Goal: Use online tool/utility: Utilize a website feature to perform a specific function

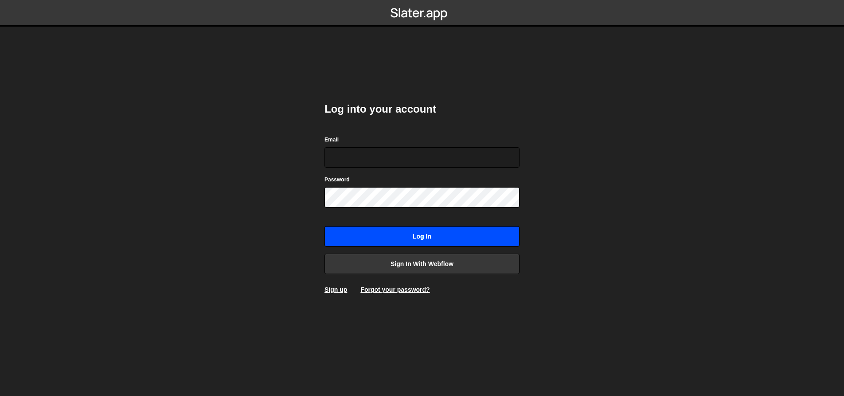
type input "[EMAIL_ADDRESS][DOMAIN_NAME]"
click at [406, 241] on input "Log in" at bounding box center [421, 236] width 195 height 20
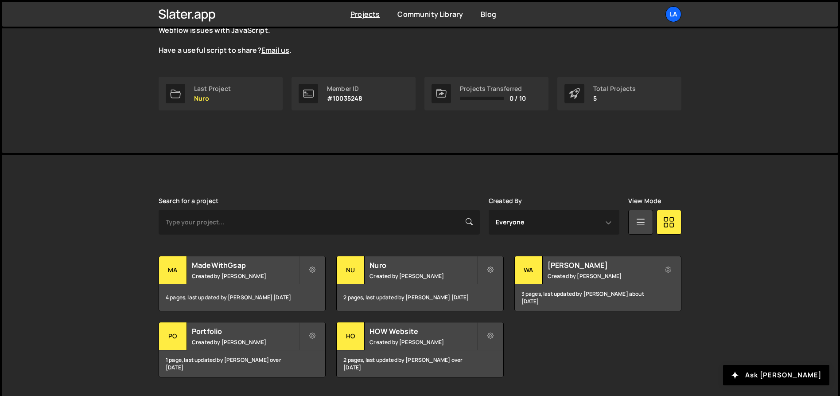
scroll to position [126, 0]
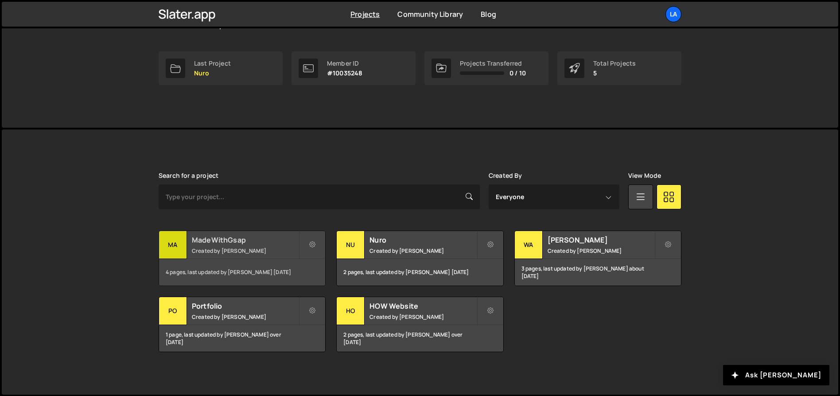
click at [220, 242] on h2 "MadeWithGsap" at bounding box center [245, 240] width 107 height 10
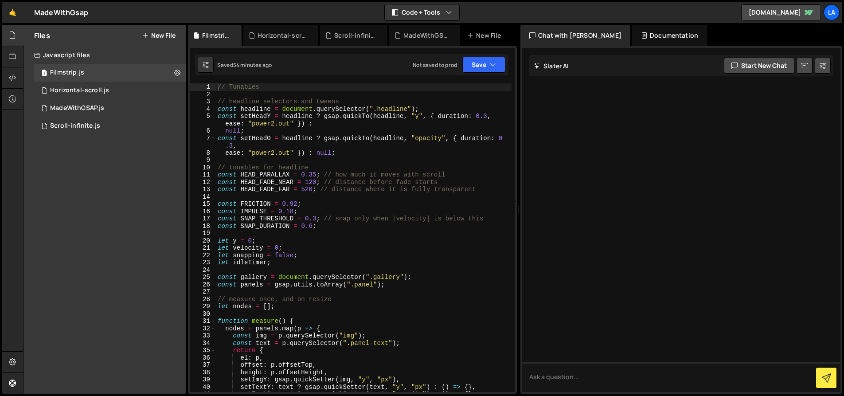
click at [163, 32] on button "New File" at bounding box center [158, 35] width 33 height 7
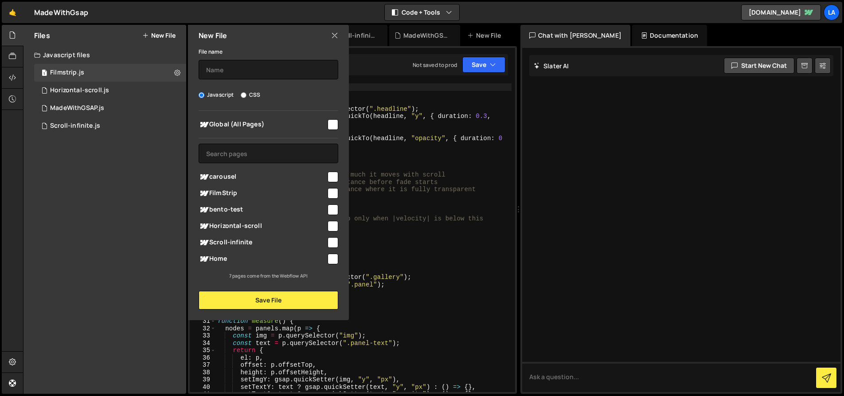
click at [334, 175] on input "checkbox" at bounding box center [333, 177] width 11 height 11
checkbox input "true"
click at [304, 300] on button "Save File" at bounding box center [269, 300] width 140 height 19
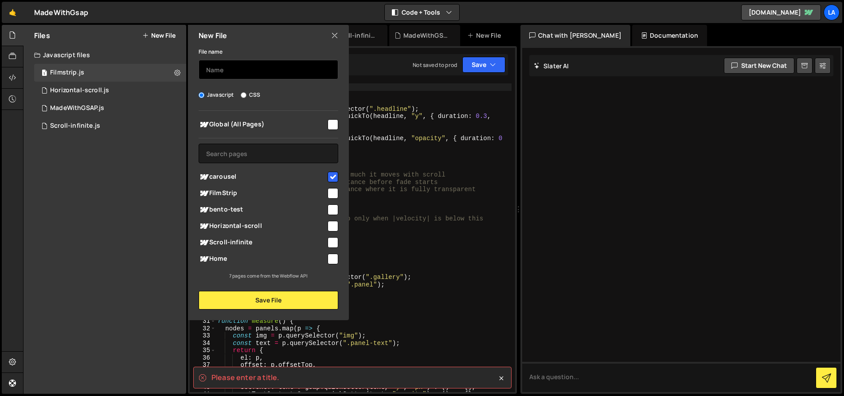
click at [241, 79] on div "File name Javascript CSS Global (All Pages) Save File" at bounding box center [268, 177] width 161 height 263
click at [241, 74] on input "text" at bounding box center [269, 70] width 140 height 20
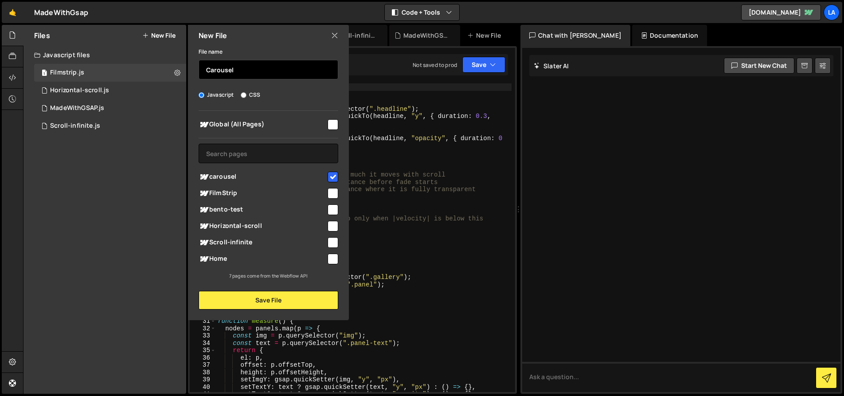
type input "Carousel"
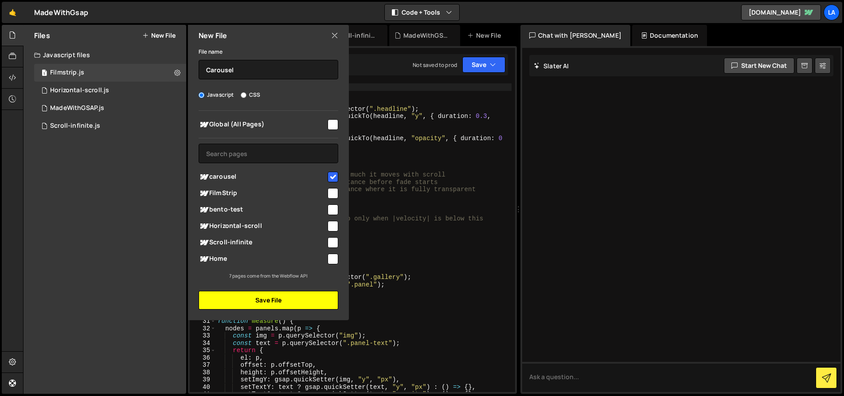
click at [248, 293] on button "Save File" at bounding box center [269, 300] width 140 height 19
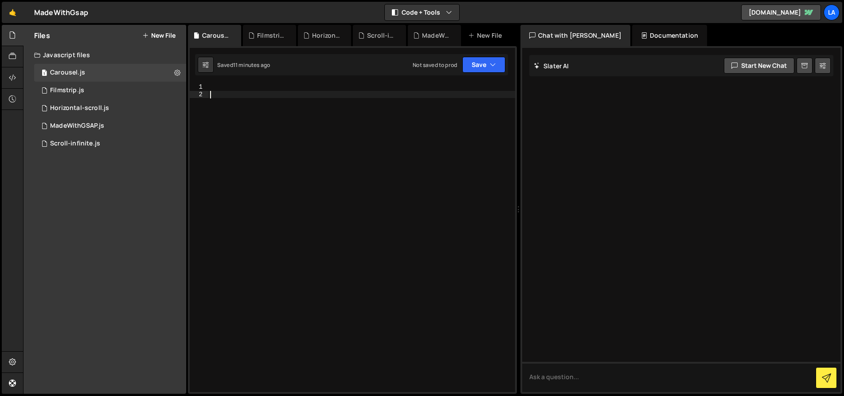
click at [275, 95] on div at bounding box center [361, 244] width 307 height 323
paste textarea "})"
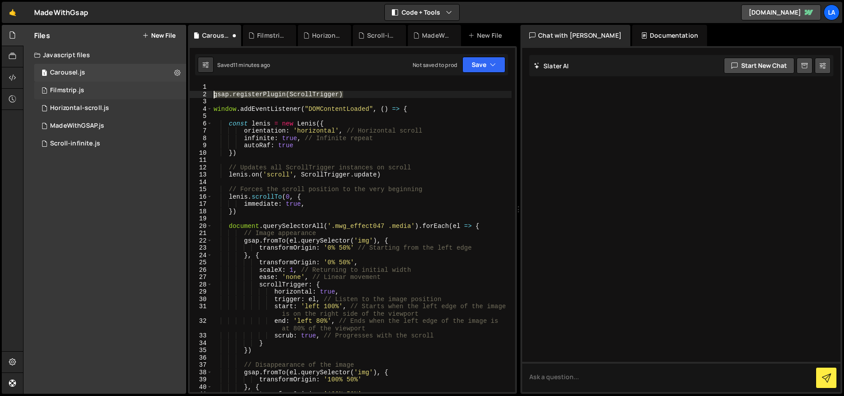
drag, startPoint x: 335, startPoint y: 93, endPoint x: 174, endPoint y: 94, distance: 160.9
click at [174, 94] on div "Files New File Javascript files 1 Carousel.js 0 1 Filmstrip.js 0 1 Horizontal-s…" at bounding box center [433, 209] width 821 height 369
type textarea "gsap.registerPlugin(ScrollTrigger)"
click at [209, 108] on span at bounding box center [209, 109] width 5 height 8
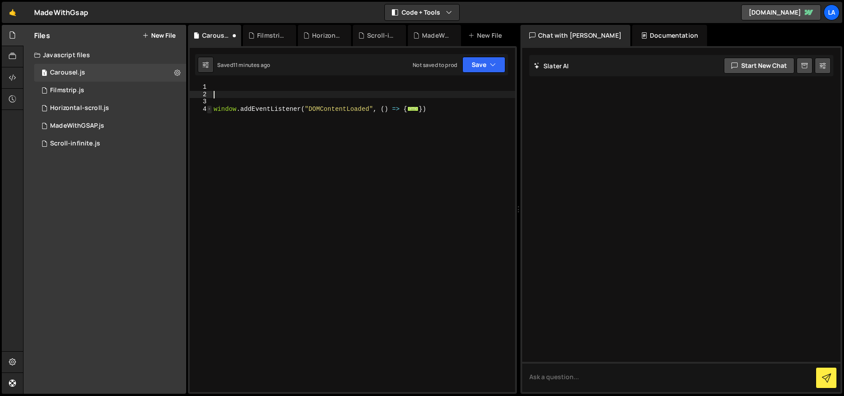
click at [209, 108] on span at bounding box center [209, 109] width 5 height 8
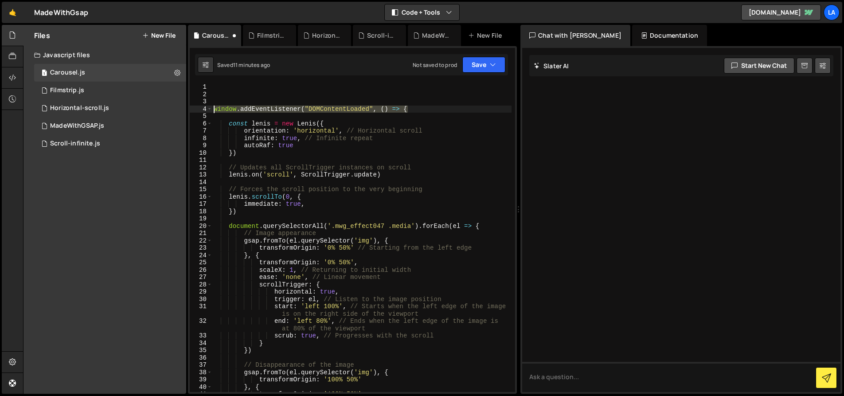
drag, startPoint x: 409, startPoint y: 108, endPoint x: 190, endPoint y: 110, distance: 218.9
click at [190, 110] on div "1 2 3 4 5 6 7 8 9 10 11 12 13 14 15 16 17 18 19 20 21 22 23 24 25 26 27 28 29 3…" at bounding box center [352, 237] width 325 height 308
type textarea "window.addEventListener("DOMContentLoaded", () => {"
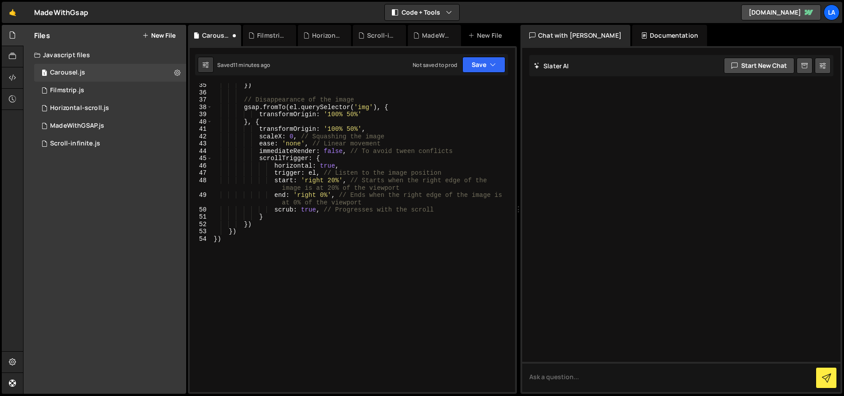
scroll to position [266, 0]
drag, startPoint x: 233, startPoint y: 238, endPoint x: 187, endPoint y: 237, distance: 45.7
click at [188, 237] on div "XXXXXXXXXXXXXXXXXXXXXXXXXXXXXXXXXXXXXXXXXXXXXXXXXXXXXXXXXXXXXXXXXXXXXXXXXXXXXXX…" at bounding box center [352, 219] width 329 height 347
type textarea "})"
click at [494, 64] on icon "button" at bounding box center [493, 64] width 6 height 9
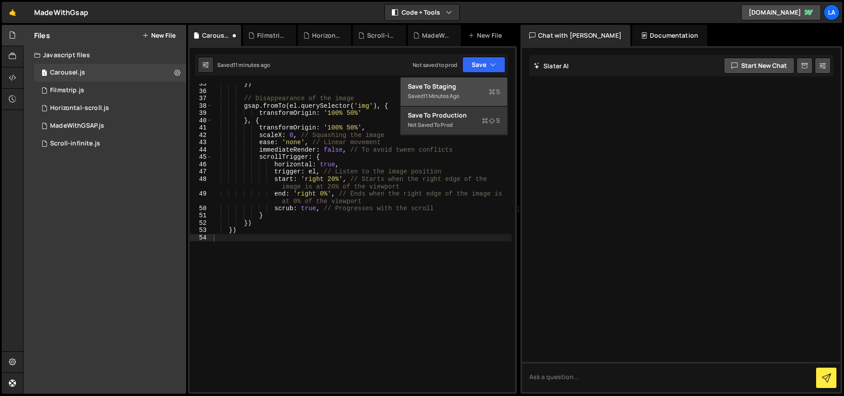
click at [479, 88] on div "Save to Staging S" at bounding box center [454, 86] width 92 height 9
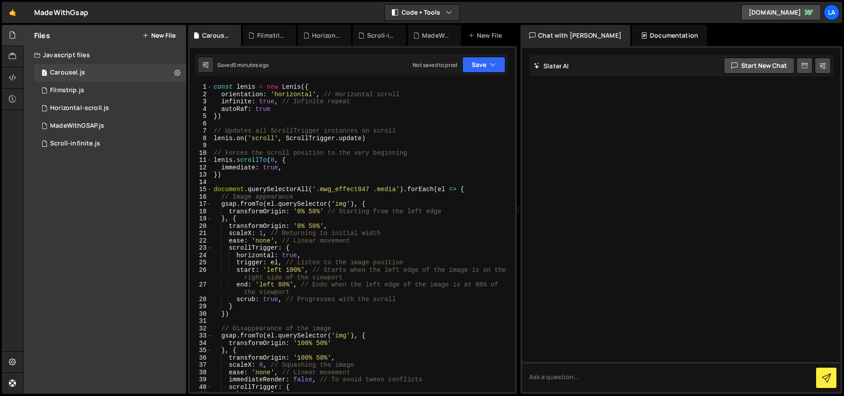
scroll to position [0, 0]
click at [399, 139] on div "const lenis = new Lenis ({ orientation : 'horizontal' , // Horizontal scroll in…" at bounding box center [362, 244] width 300 height 323
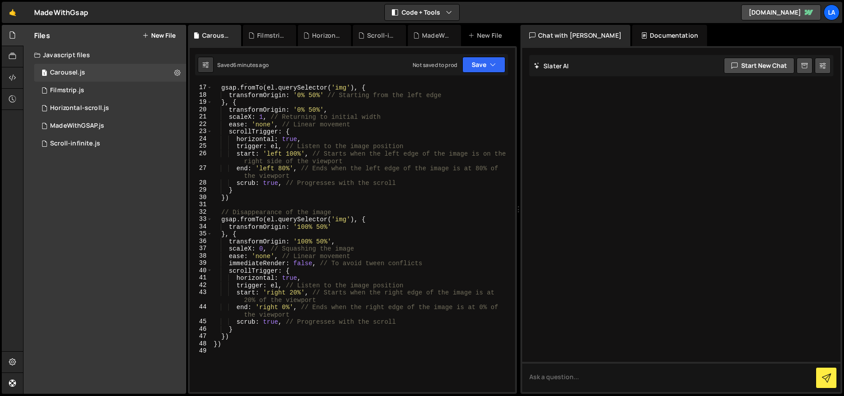
scroll to position [117, 0]
click at [293, 290] on div "// Image appearance gsap . fromTo ( el . querySelector ( 'img' ) , { transformO…" at bounding box center [362, 238] width 300 height 323
click at [363, 246] on div "// Image appearance gsap . fromTo ( el . querySelector ( 'img' ) , { transformO…" at bounding box center [362, 238] width 300 height 323
click at [283, 306] on div "// Image appearance gsap . fromTo ( el . querySelector ( 'img' ) , { transformO…" at bounding box center [362, 238] width 300 height 323
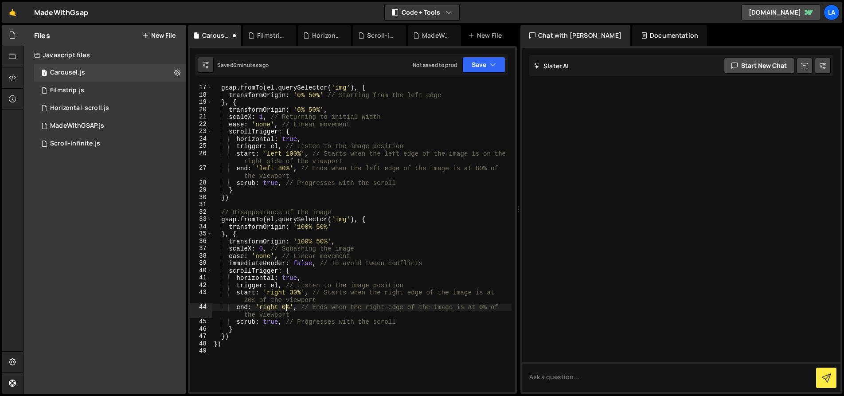
click at [287, 307] on div "// Image appearance gsap . fromTo ( el . querySelector ( 'img' ) , { transformO…" at bounding box center [362, 238] width 300 height 323
click at [332, 289] on div "// Image appearance gsap . fromTo ( el . querySelector ( 'img' ) , { transformO…" at bounding box center [362, 238] width 300 height 323
click at [488, 62] on button "Save" at bounding box center [483, 65] width 43 height 16
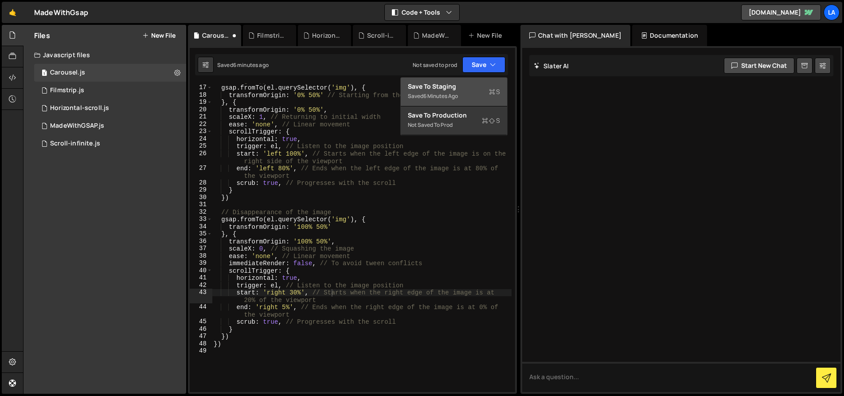
click at [459, 91] on div "Saved 6 minutes ago" at bounding box center [454, 96] width 92 height 11
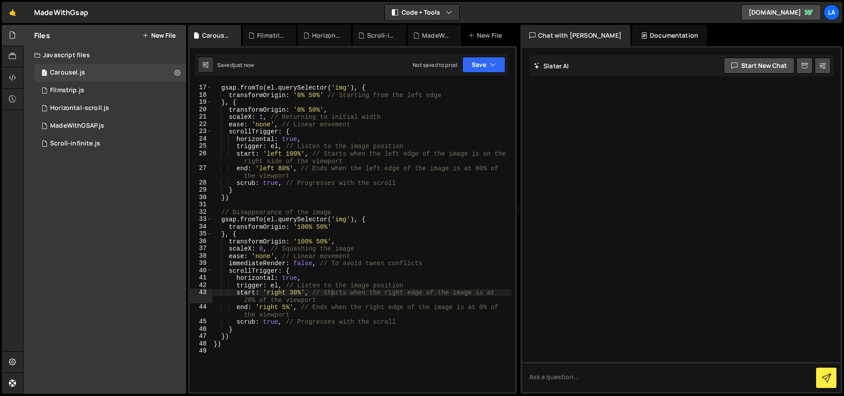
click at [284, 167] on div "// Image appearance gsap . fromTo ( el . querySelector ( 'img' ) , { transformO…" at bounding box center [362, 238] width 300 height 323
click at [297, 152] on div "// Image appearance gsap . fromTo ( el . querySelector ( 'img' ) , { transformO…" at bounding box center [362, 238] width 300 height 323
drag, startPoint x: 287, startPoint y: 167, endPoint x: 279, endPoint y: 167, distance: 8.4
click at [279, 167] on div "// Image appearance gsap . fromTo ( el . querySelector ( 'img' ) , { transformO…" at bounding box center [362, 238] width 300 height 323
type textarea "end: 'left 80%', // Ends when the left edge of the image is at 80% of the viewp…"
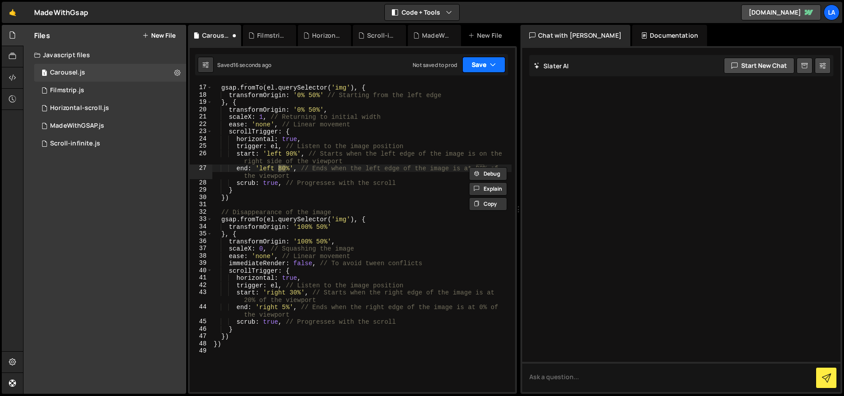
click at [466, 68] on button "Save" at bounding box center [483, 65] width 43 height 16
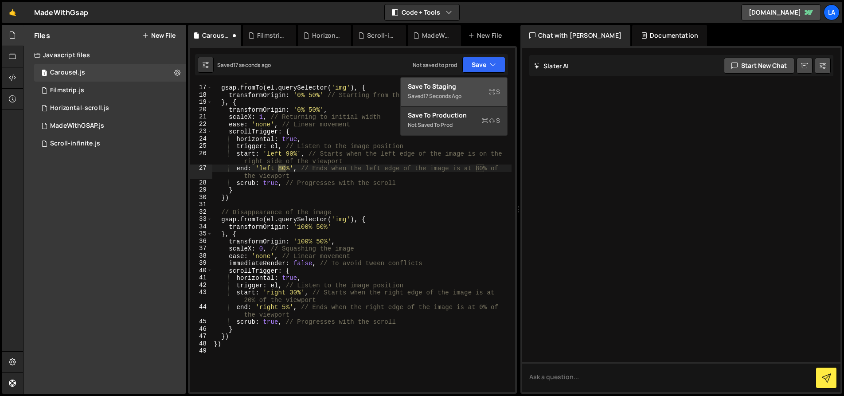
click at [449, 93] on div "17 seconds ago" at bounding box center [442, 96] width 38 height 8
